Goal: Information Seeking & Learning: Understand process/instructions

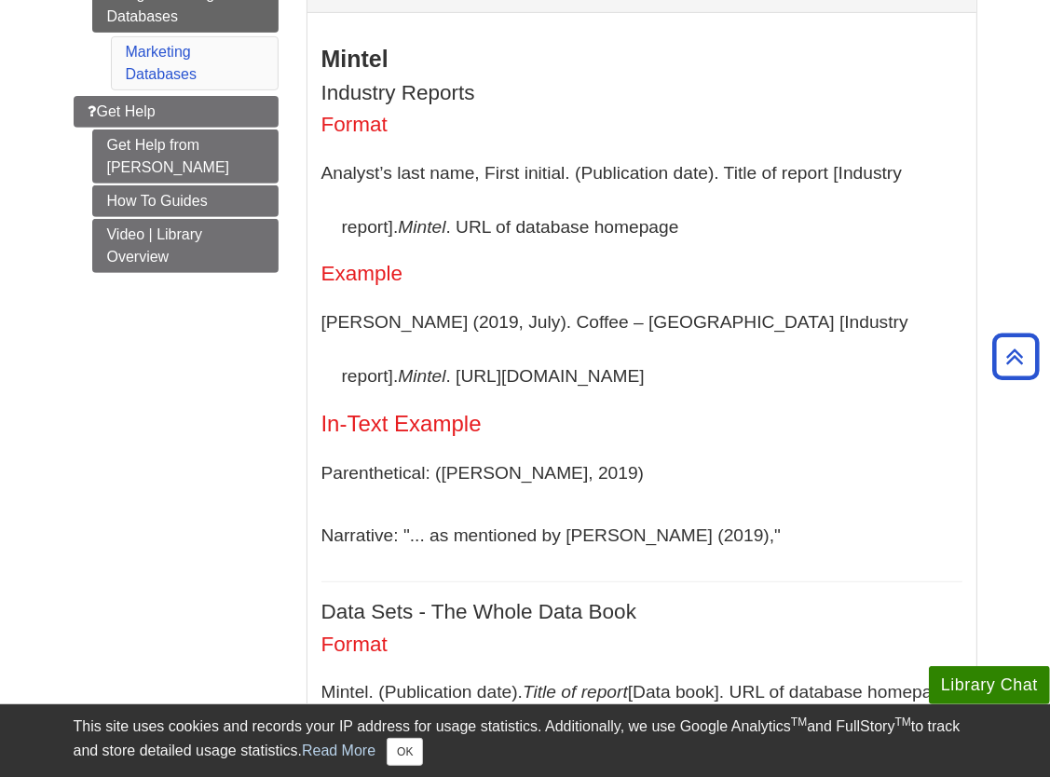
scroll to position [556, 0]
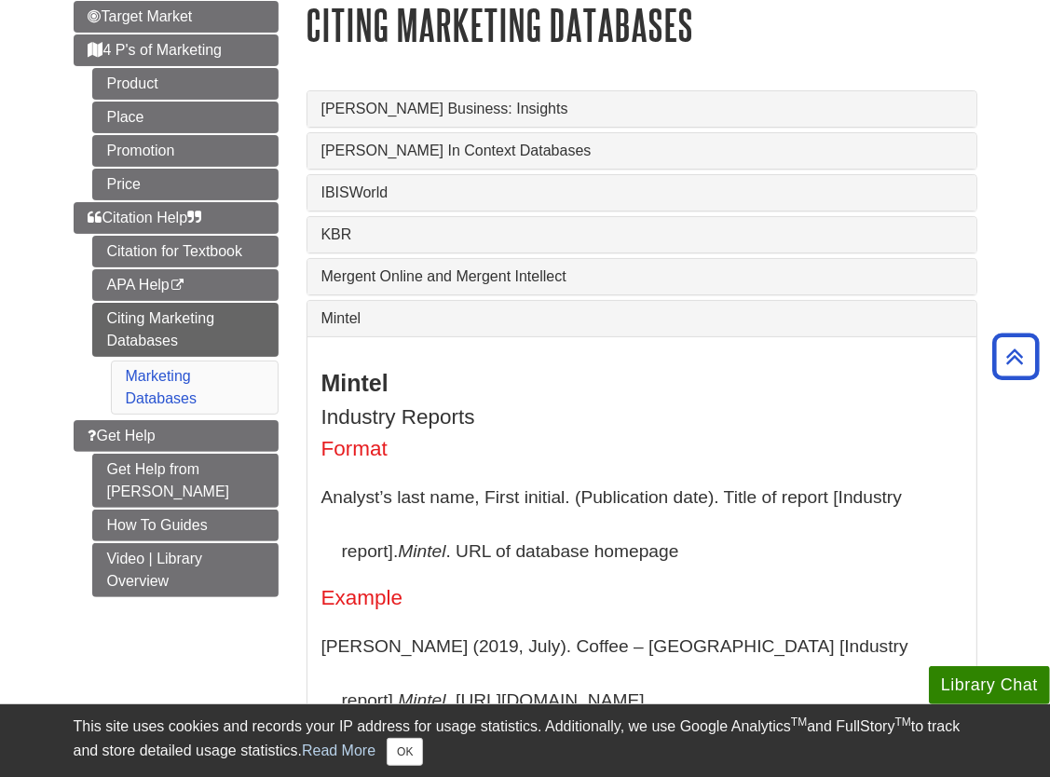
scroll to position [198, 0]
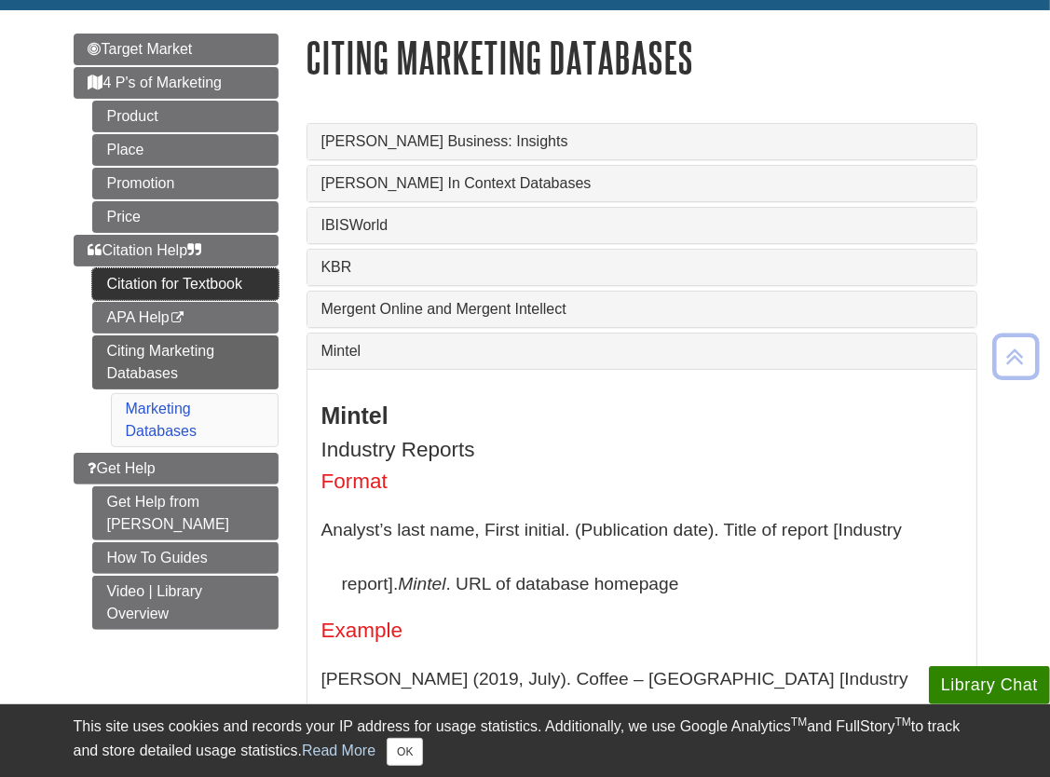
click at [224, 279] on link "Citation for Textbook" at bounding box center [185, 284] width 186 height 32
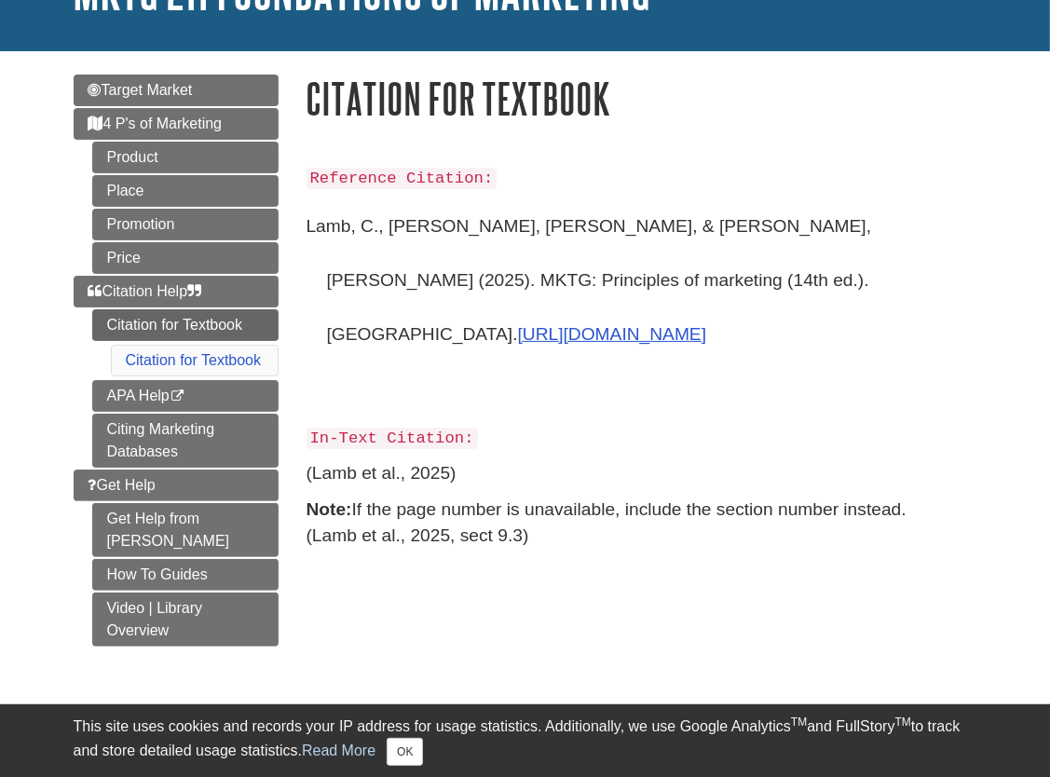
scroll to position [164, 0]
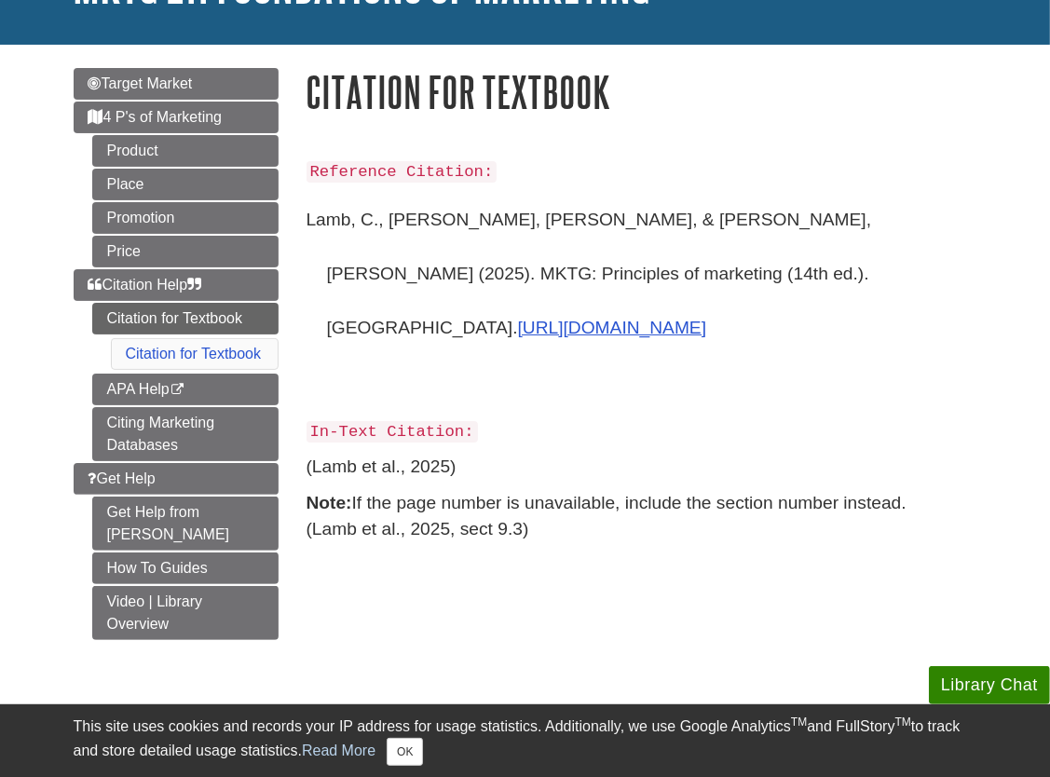
drag, startPoint x: 638, startPoint y: 278, endPoint x: 306, endPoint y: 215, distance: 338.3
click at [306, 215] on p "Lamb, C., [PERSON_NAME], [PERSON_NAME], & [PERSON_NAME], [PERSON_NAME] (2025). …" at bounding box center [641, 300] width 671 height 214
drag, startPoint x: 306, startPoint y: 215, endPoint x: 749, endPoint y: 214, distance: 443.4
click at [749, 214] on p "Lamb, C., [PERSON_NAME], [PERSON_NAME], & [PERSON_NAME], [PERSON_NAME] (2025). …" at bounding box center [641, 300] width 671 height 214
drag, startPoint x: 626, startPoint y: 278, endPoint x: 308, endPoint y: 222, distance: 322.5
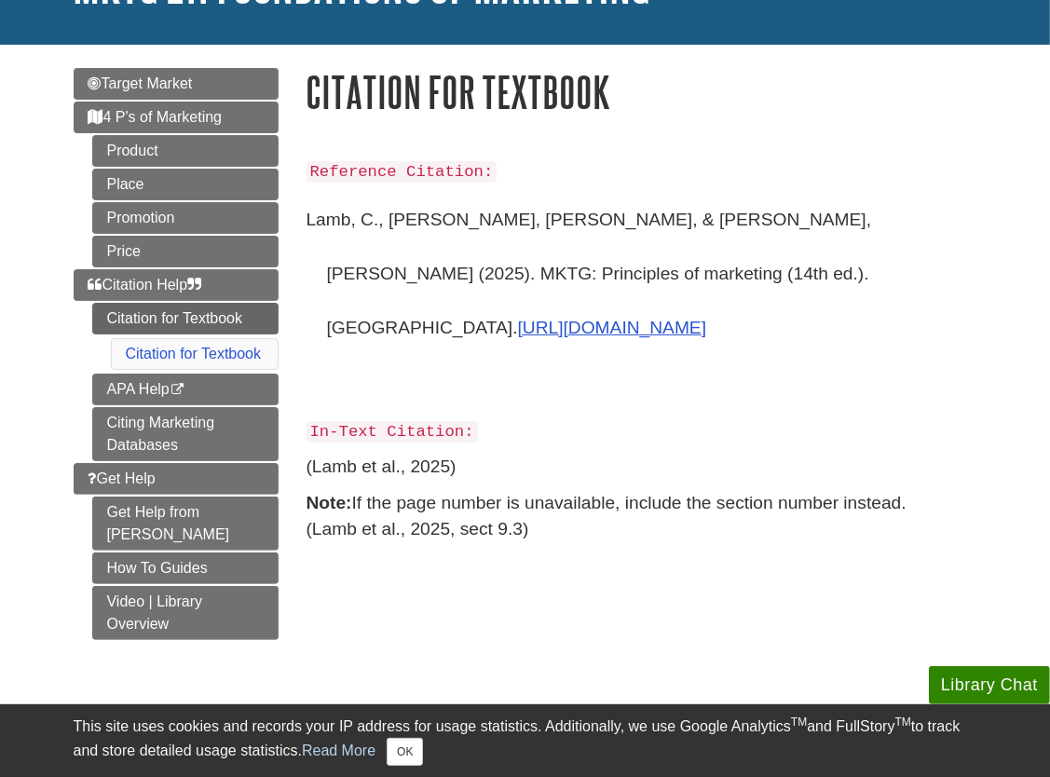
click at [308, 222] on p "Lamb, C., [PERSON_NAME], [PERSON_NAME], & [PERSON_NAME], [PERSON_NAME] (2025). …" at bounding box center [641, 300] width 671 height 214
copy p "Lamb, C., [PERSON_NAME], [PERSON_NAME], & [PERSON_NAME], [PERSON_NAME] (2025). …"
